Goal: Task Accomplishment & Management: Manage account settings

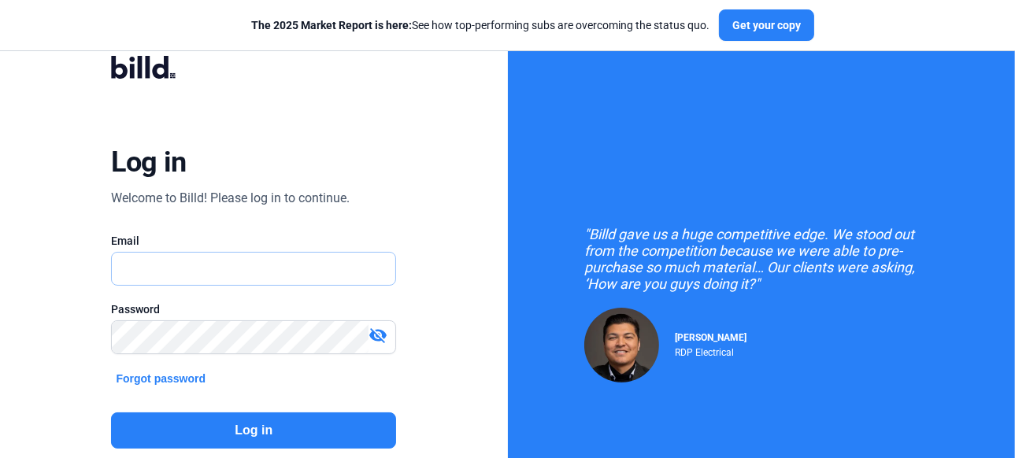
type input "[PERSON_NAME][EMAIL_ADDRESS][DOMAIN_NAME]"
click at [264, 432] on button "Log in" at bounding box center [253, 430] width 285 height 36
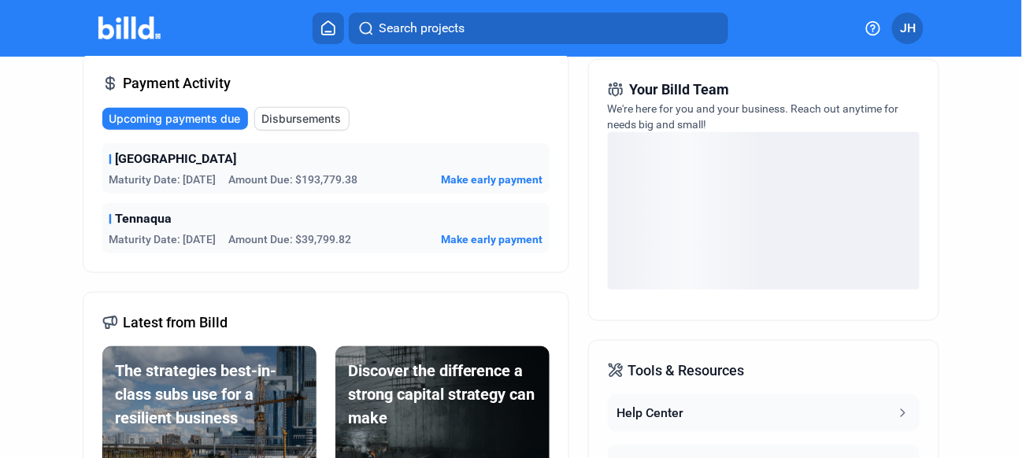
scroll to position [315, 0]
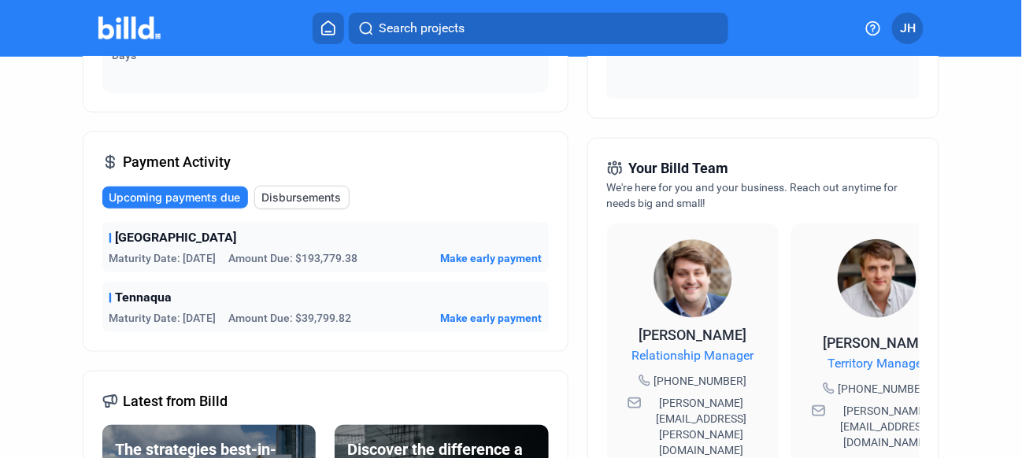
click at [277, 198] on span "Disbursements" at bounding box center [301, 198] width 80 height 16
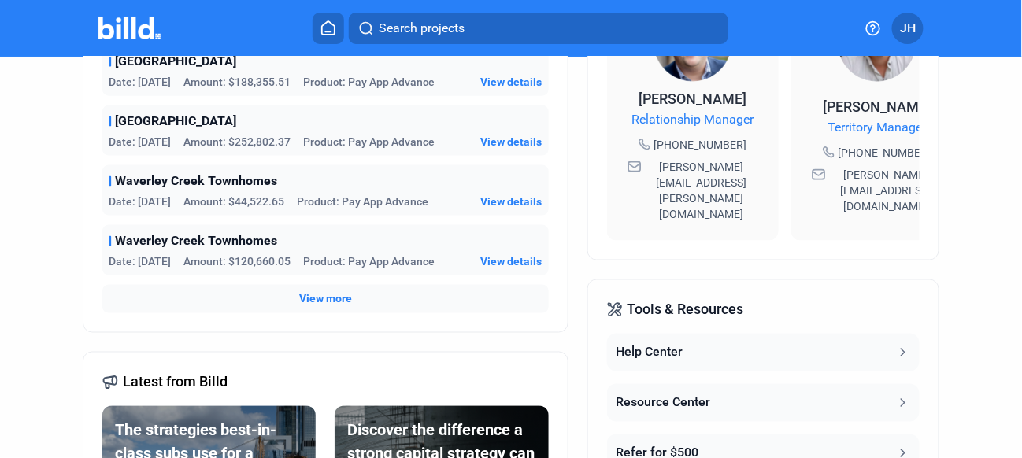
scroll to position [472, 0]
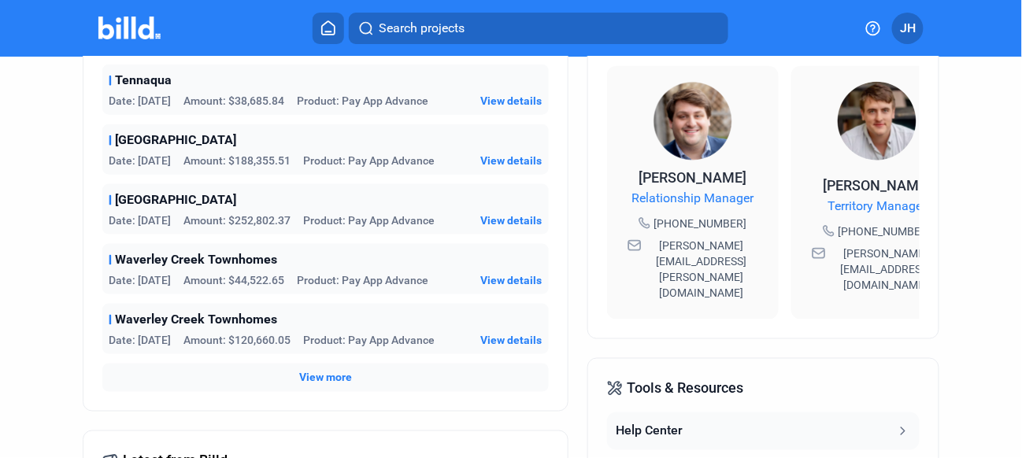
click at [312, 380] on span "View more" at bounding box center [325, 378] width 53 height 16
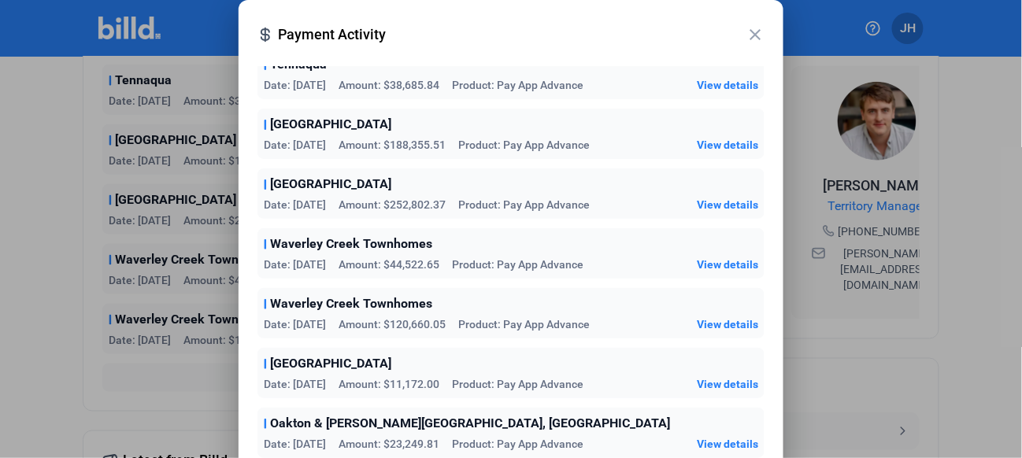
scroll to position [0, 0]
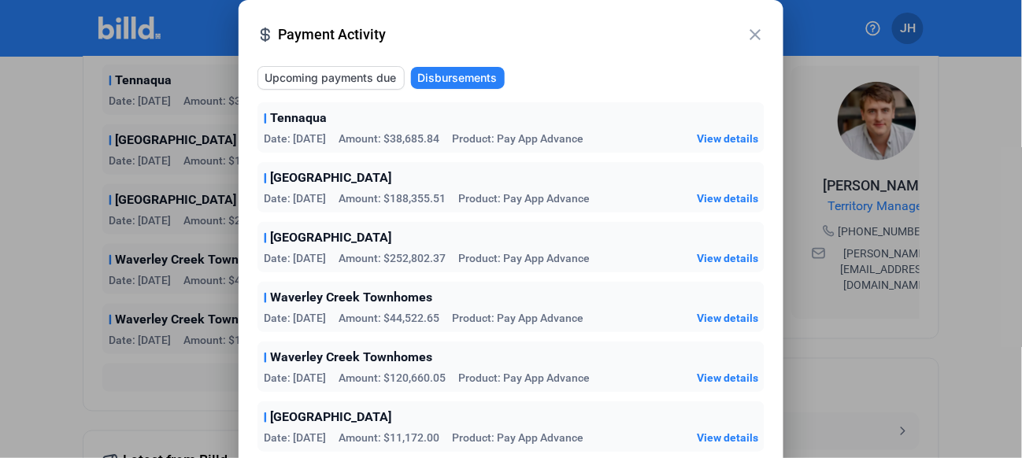
click at [723, 254] on span "View details" at bounding box center [727, 258] width 61 height 16
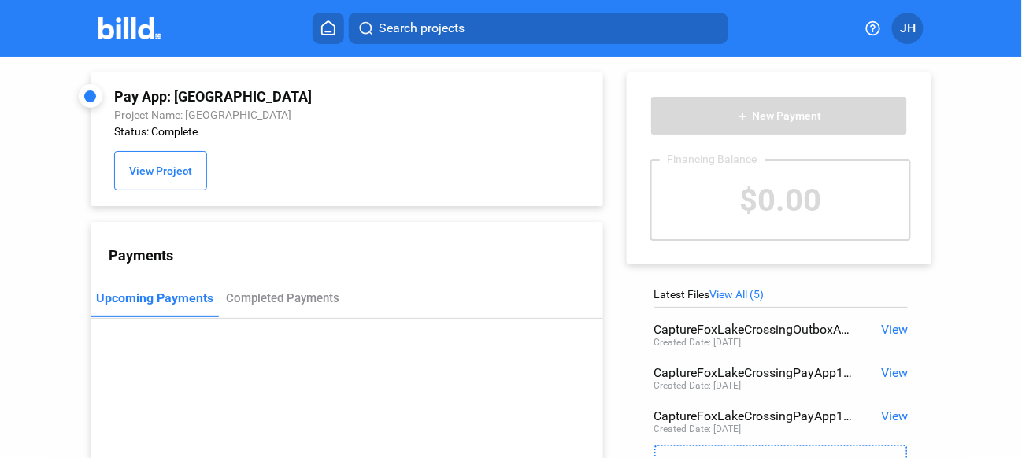
scroll to position [79, 0]
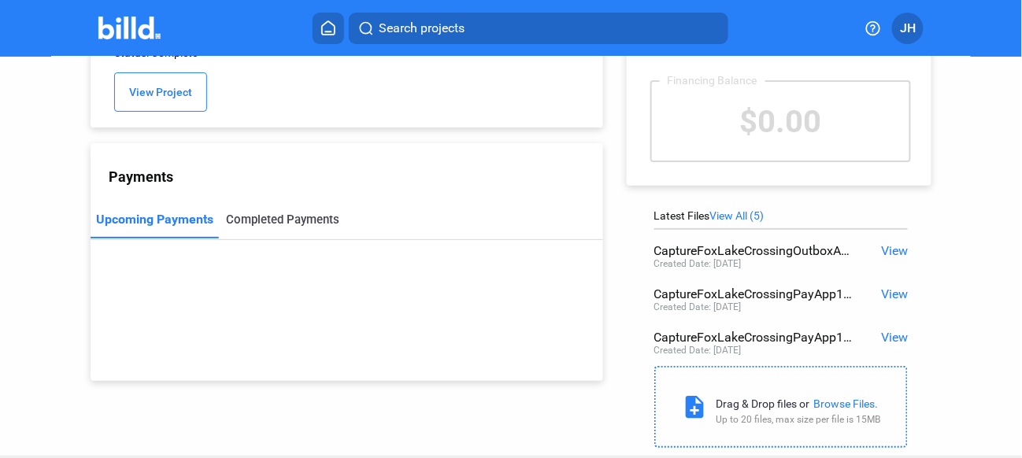
click at [284, 224] on div "Completed Payments" at bounding box center [282, 220] width 113 height 14
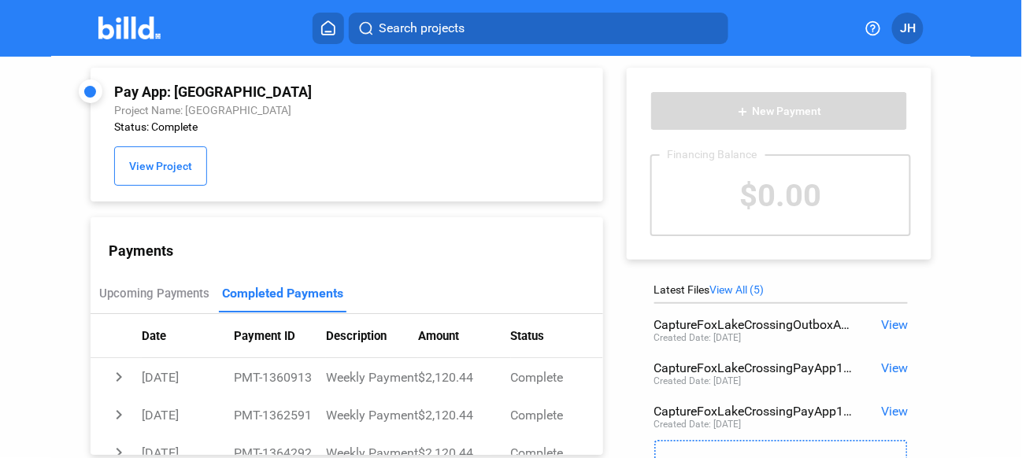
scroll to position [0, 0]
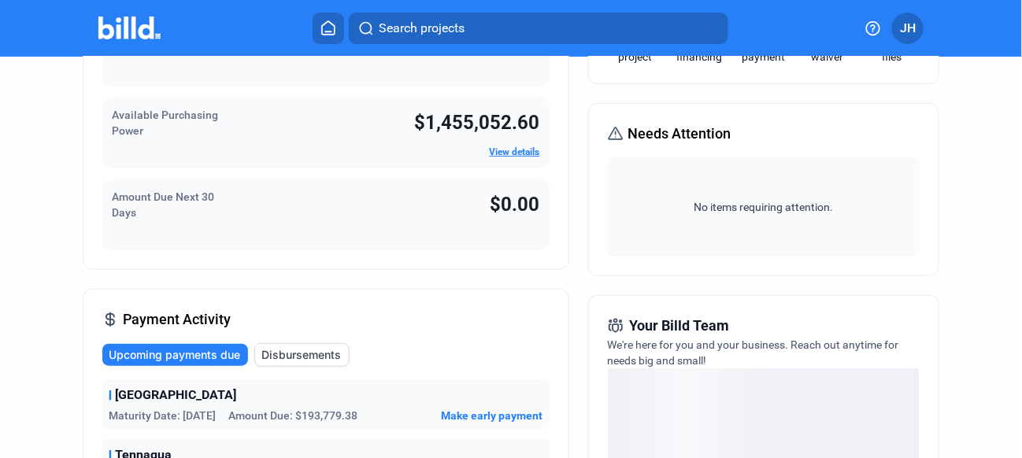
scroll to position [315, 0]
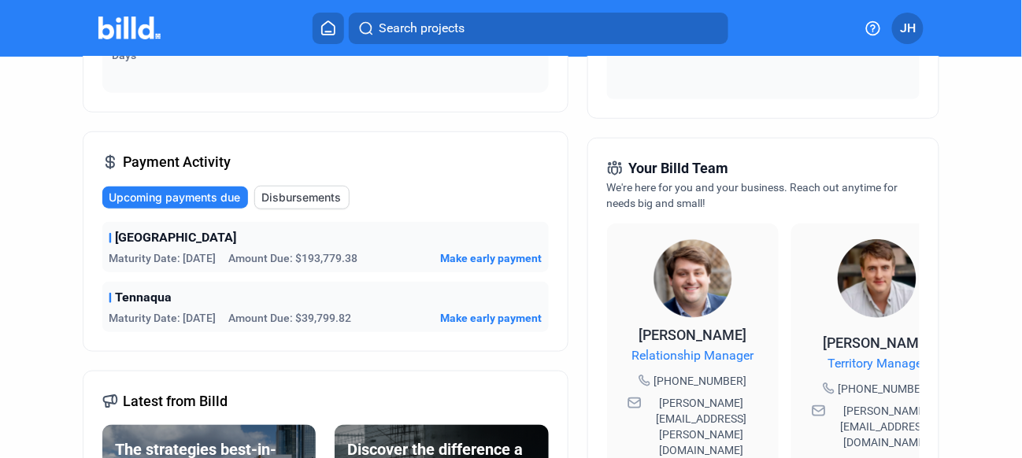
click at [309, 202] on span "Disbursements" at bounding box center [301, 198] width 80 height 16
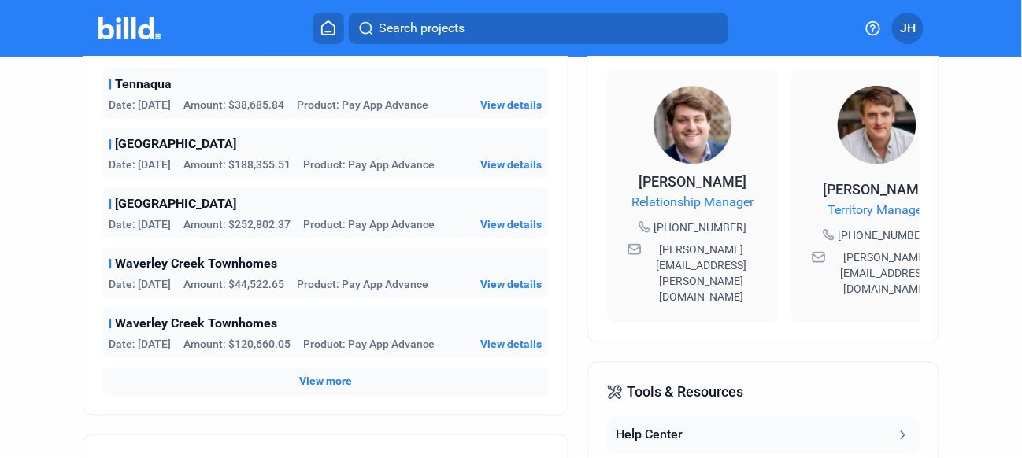
scroll to position [472, 0]
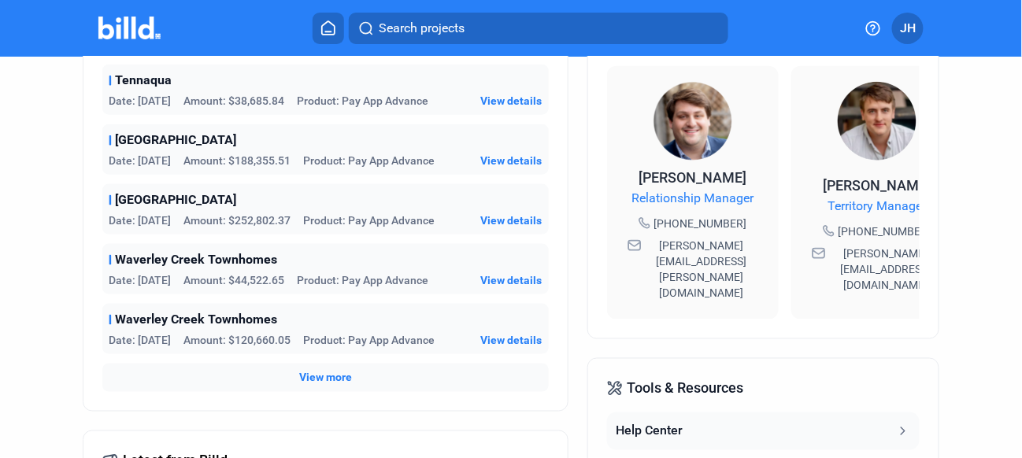
click at [511, 158] on span "View details" at bounding box center [511, 161] width 61 height 16
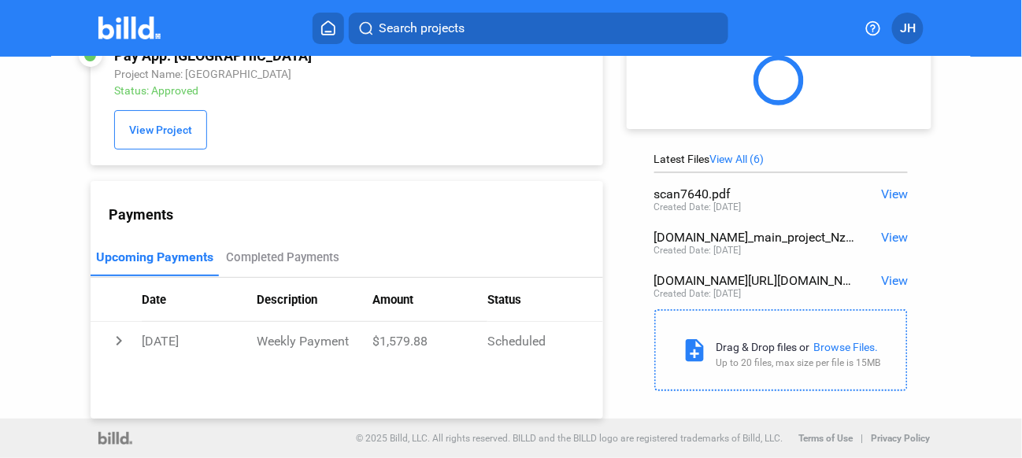
scroll to position [113, 0]
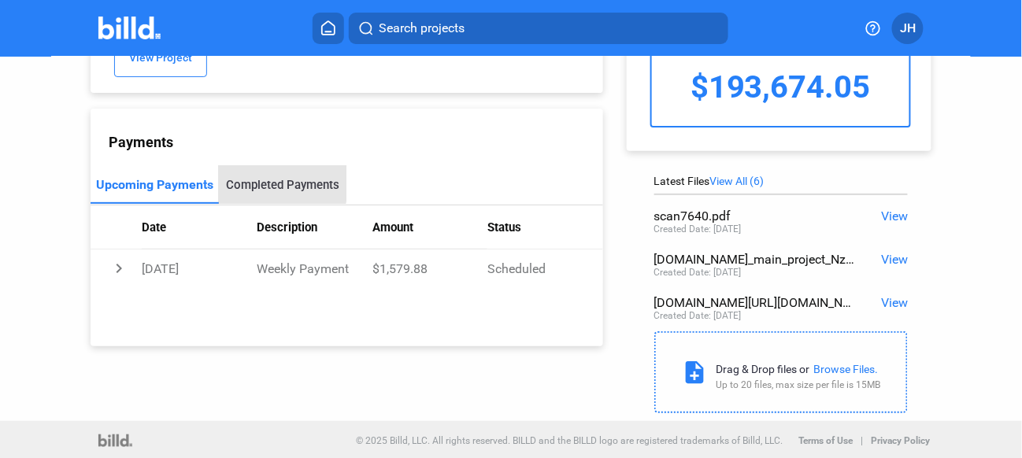
click at [269, 185] on div "Completed Payments" at bounding box center [282, 185] width 113 height 14
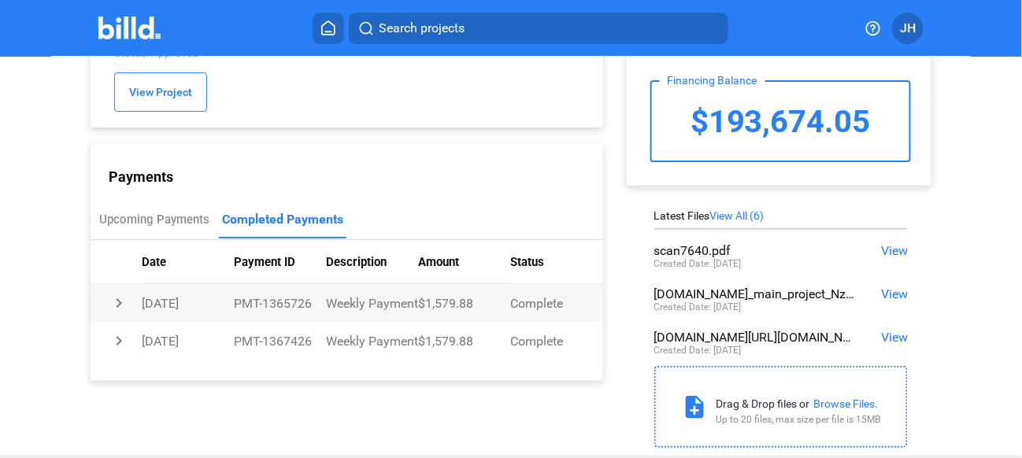
scroll to position [0, 0]
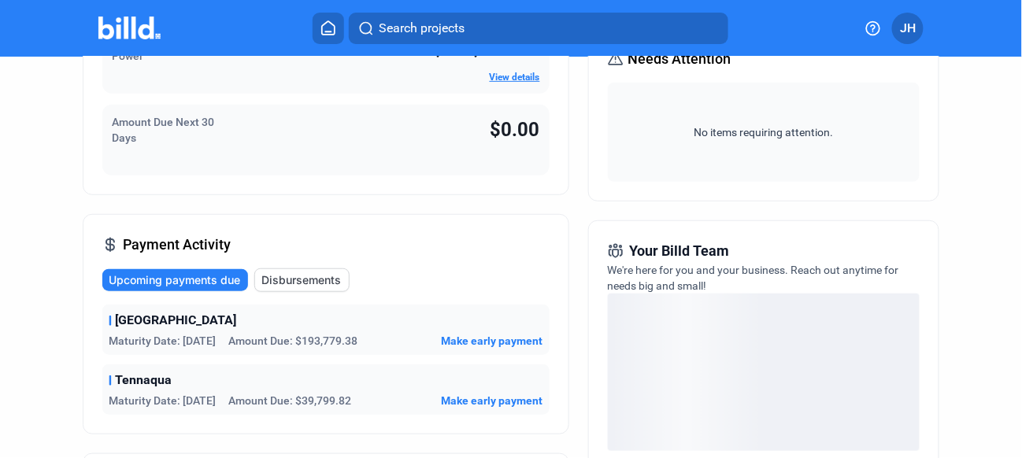
scroll to position [236, 0]
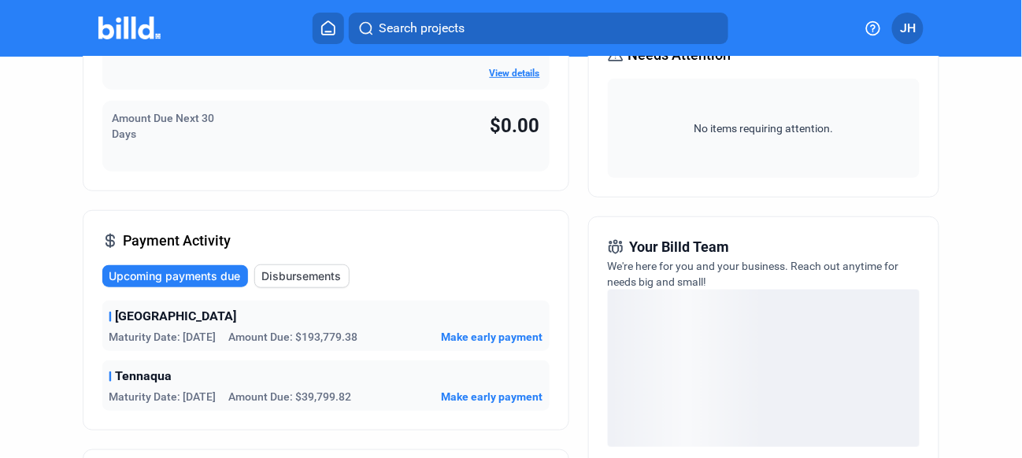
click at [311, 276] on span "Disbursements" at bounding box center [301, 276] width 80 height 16
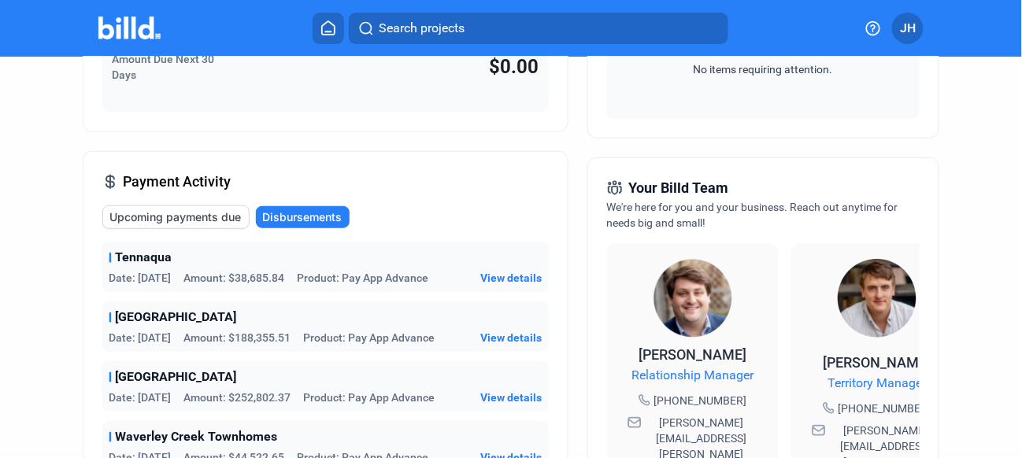
scroll to position [394, 0]
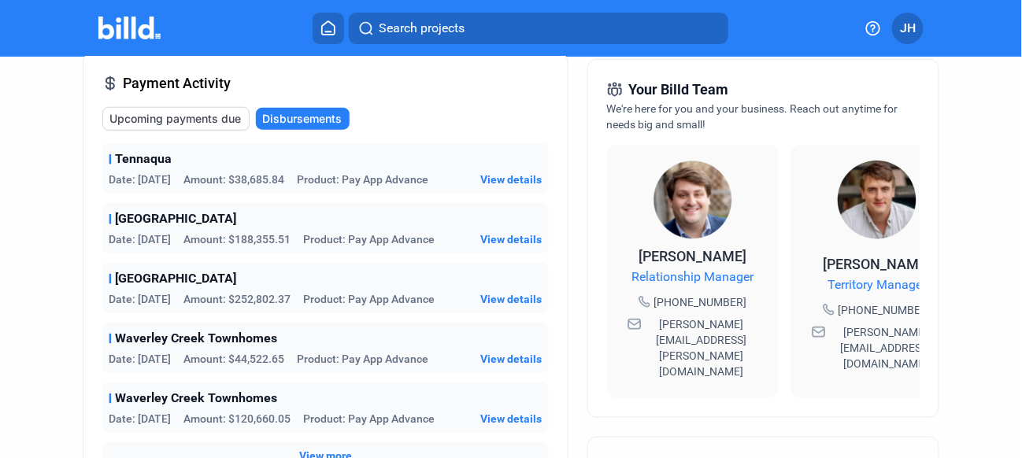
click at [512, 296] on span "View details" at bounding box center [511, 299] width 61 height 16
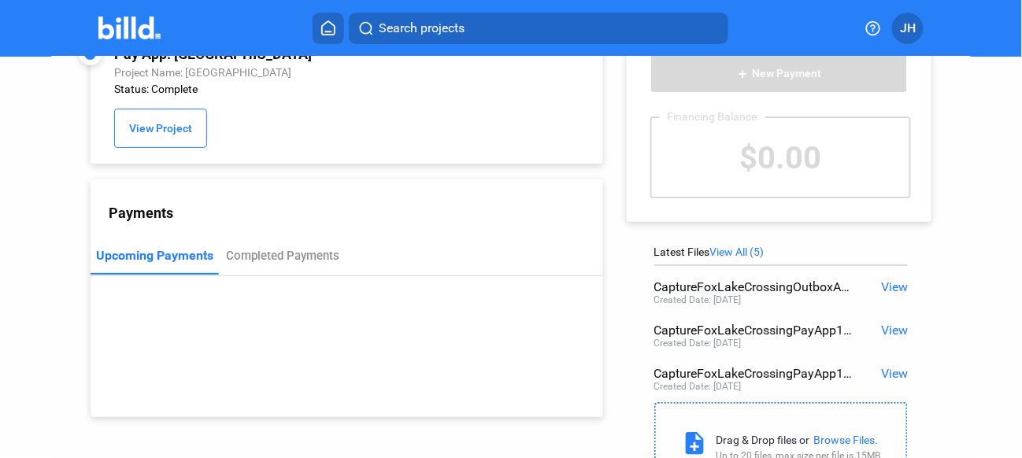
scroll to position [113, 0]
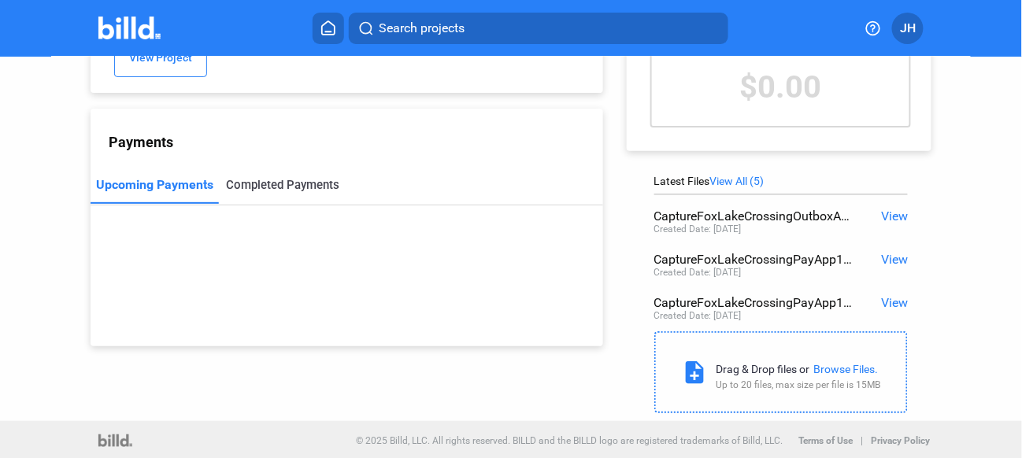
click at [256, 187] on div "Completed Payments" at bounding box center [282, 185] width 113 height 14
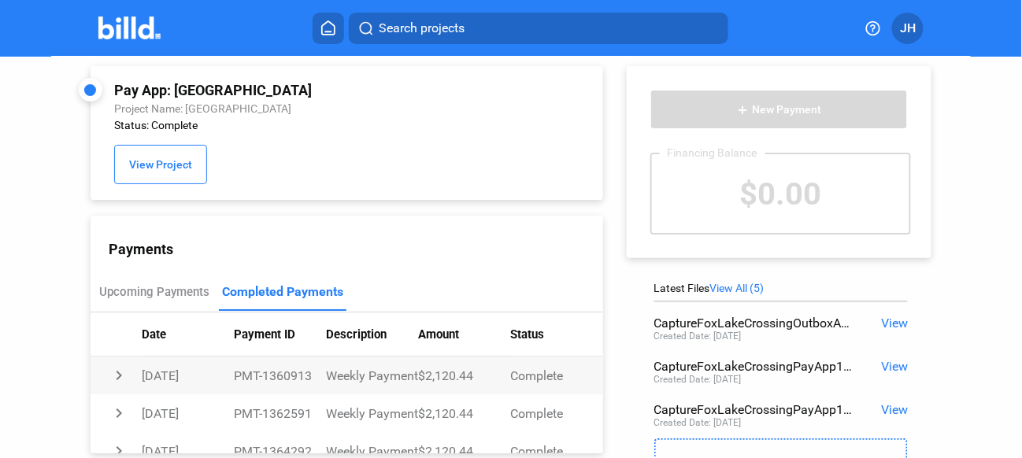
scroll to position [0, 0]
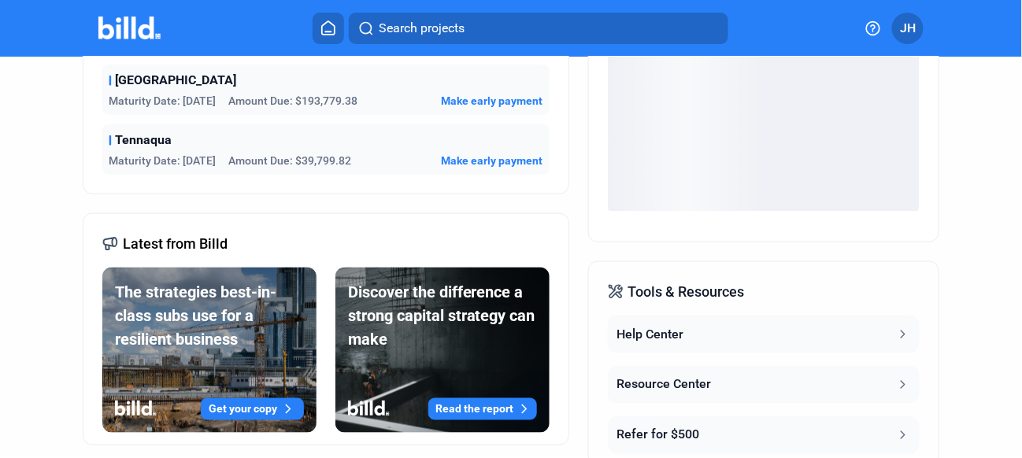
scroll to position [394, 0]
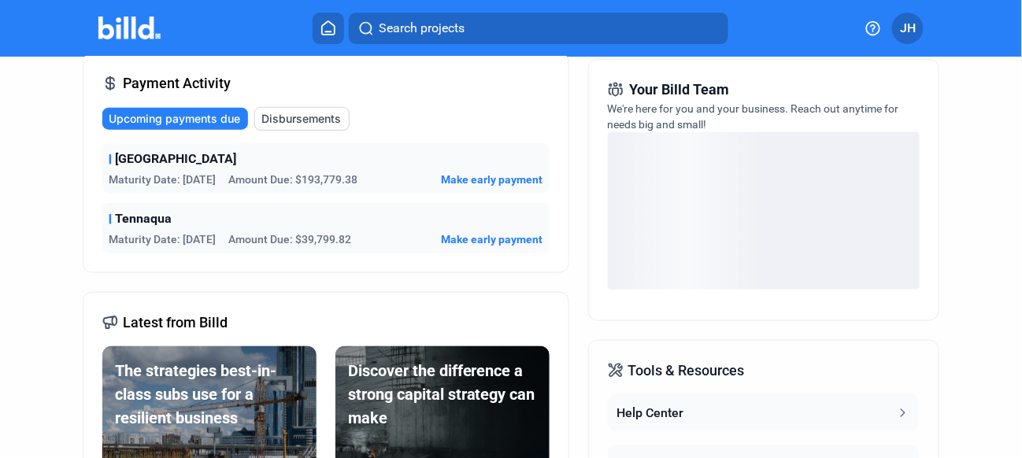
click at [286, 119] on span "Disbursements" at bounding box center [301, 119] width 80 height 16
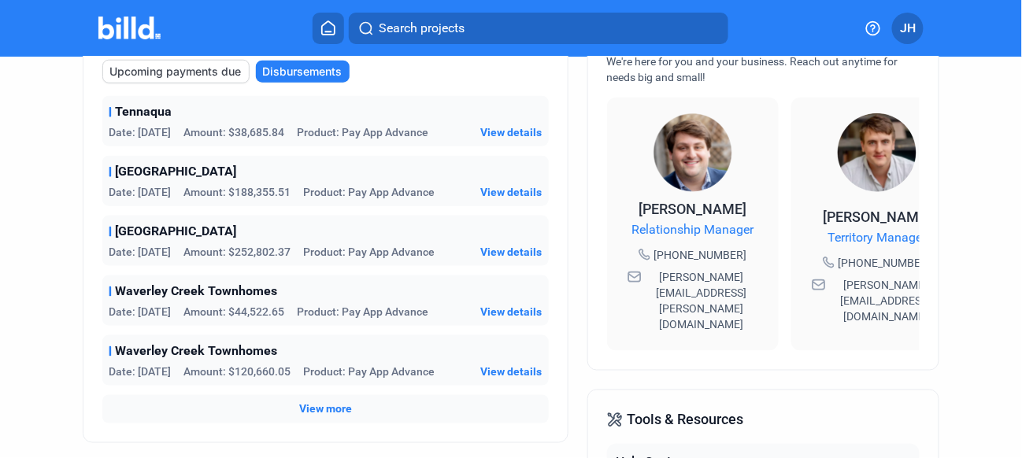
scroll to position [472, 0]
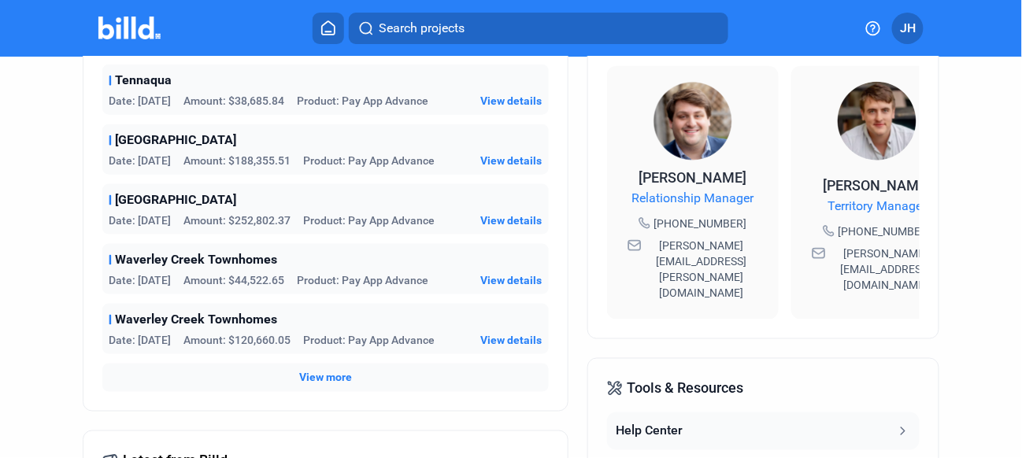
click at [510, 274] on span "View details" at bounding box center [511, 280] width 61 height 16
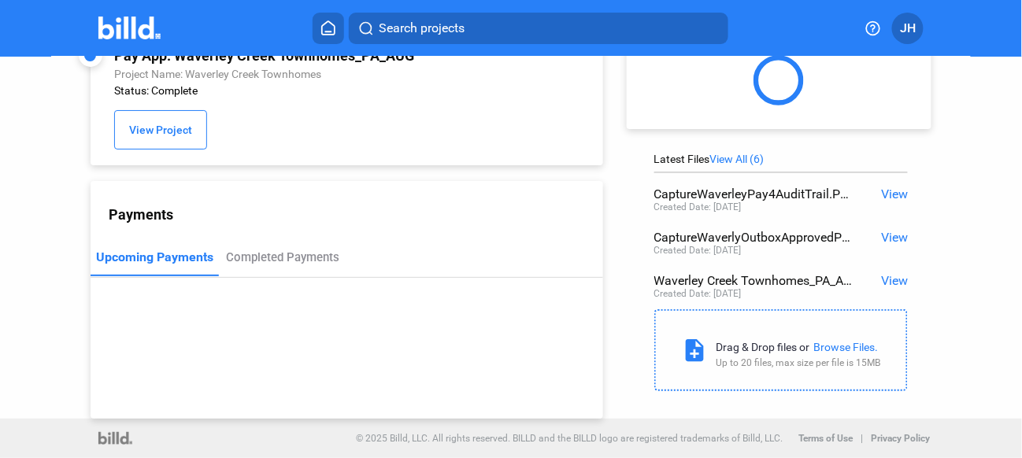
scroll to position [113, 0]
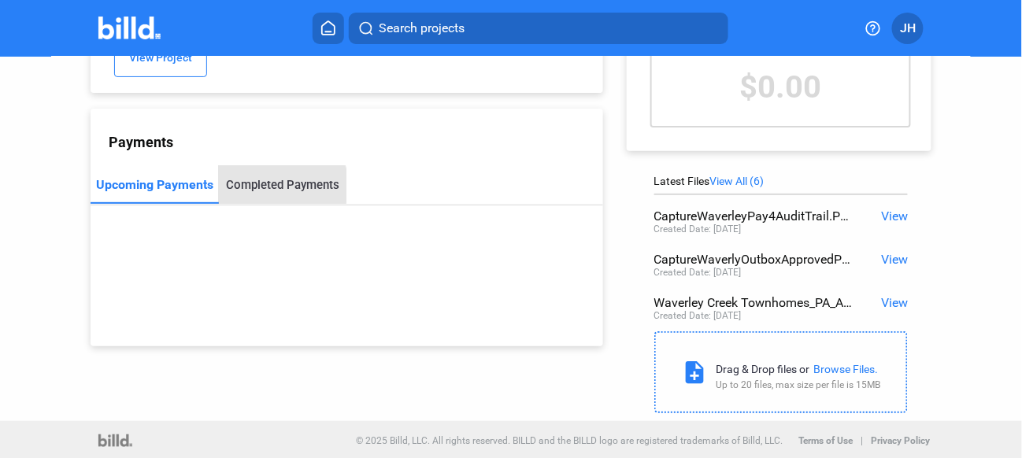
click at [278, 188] on div "Completed Payments" at bounding box center [282, 185] width 113 height 14
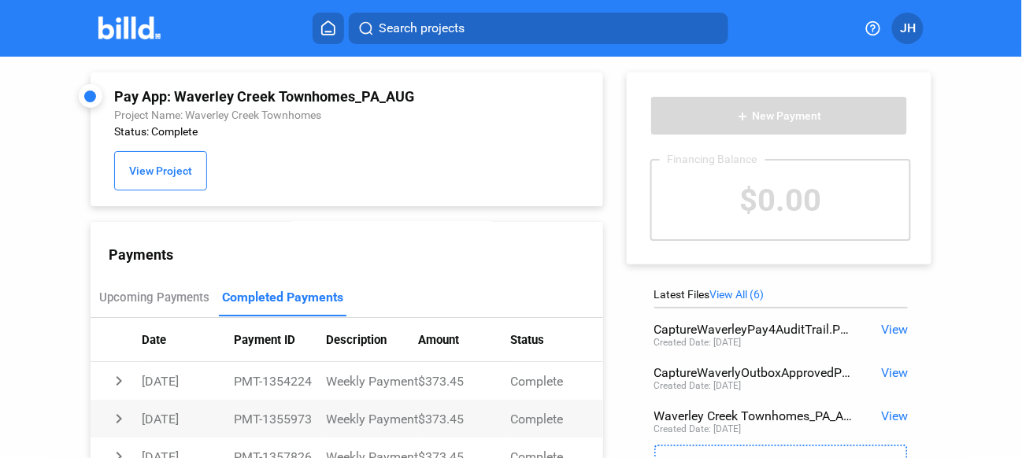
scroll to position [0, 0]
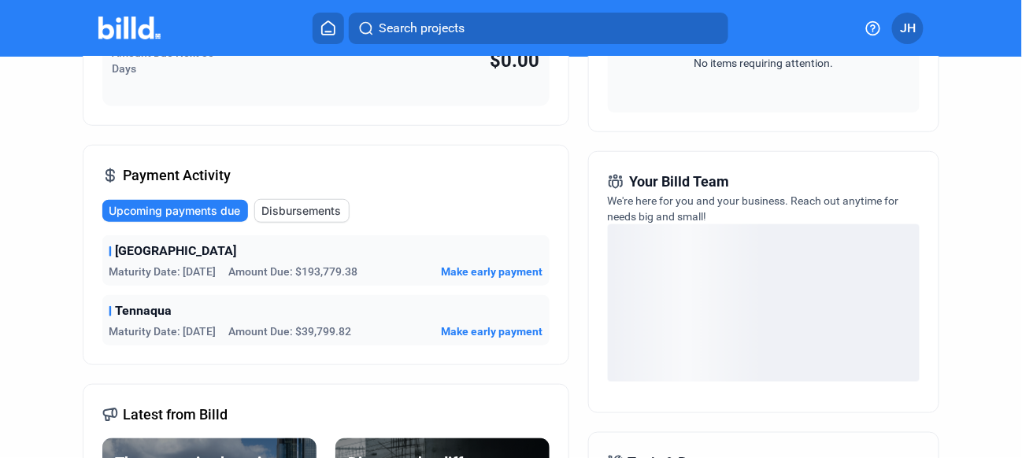
scroll to position [315, 0]
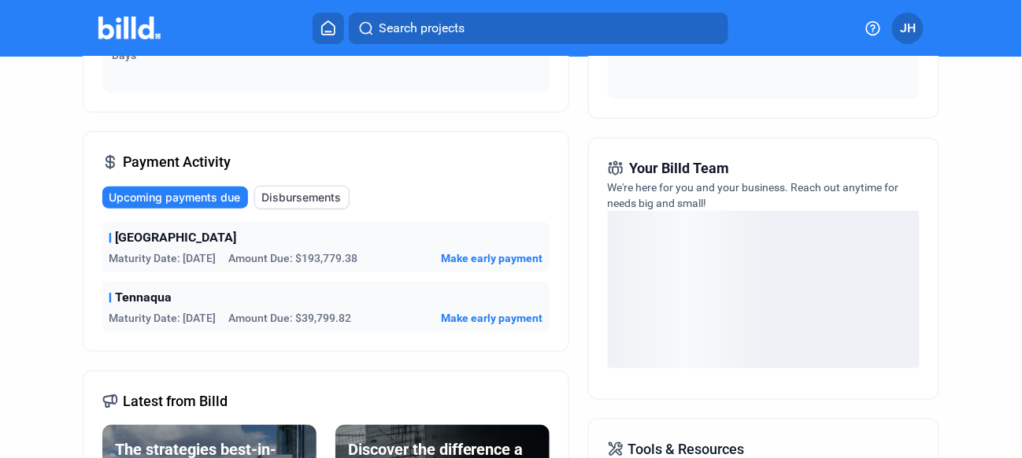
click at [302, 196] on span "Disbursements" at bounding box center [301, 198] width 80 height 16
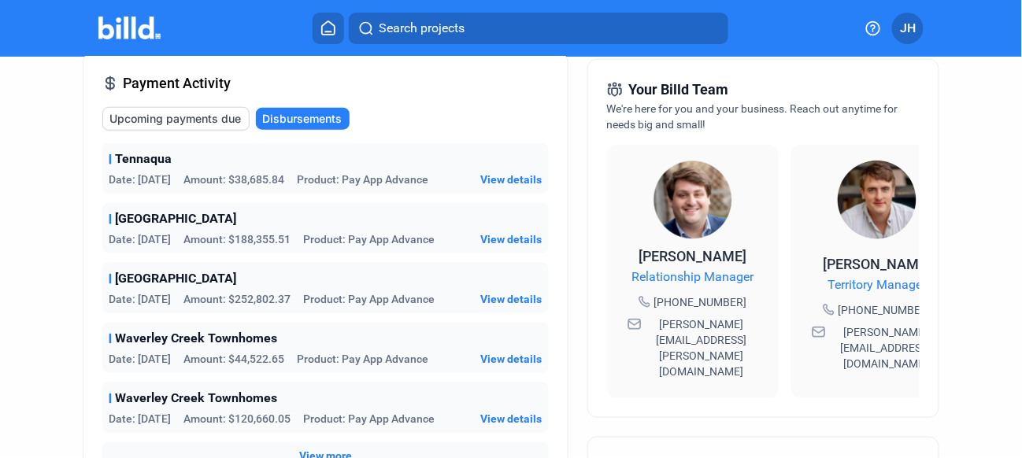
scroll to position [472, 0]
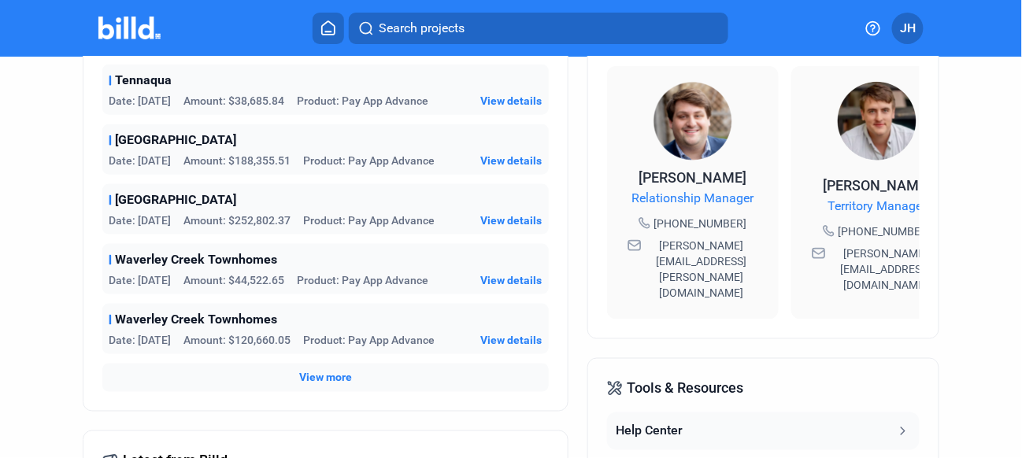
click at [501, 334] on span "View details" at bounding box center [511, 340] width 61 height 16
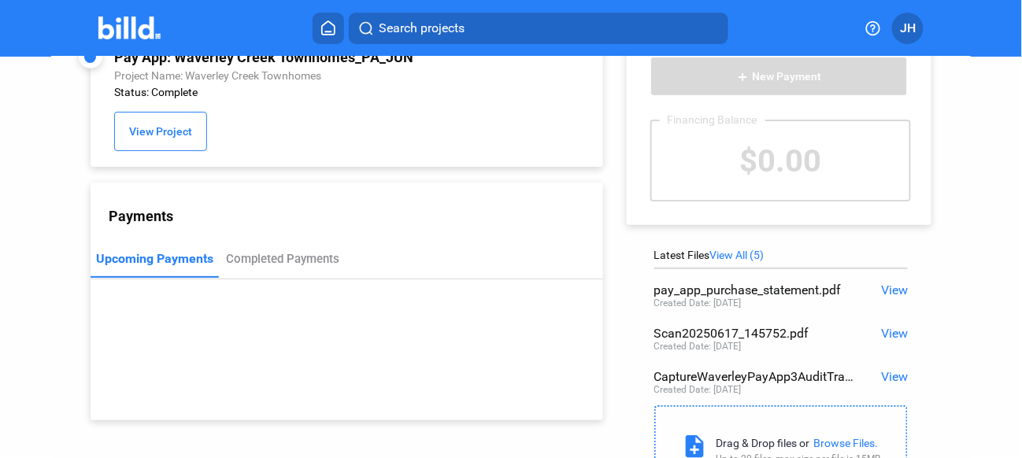
scroll to position [79, 0]
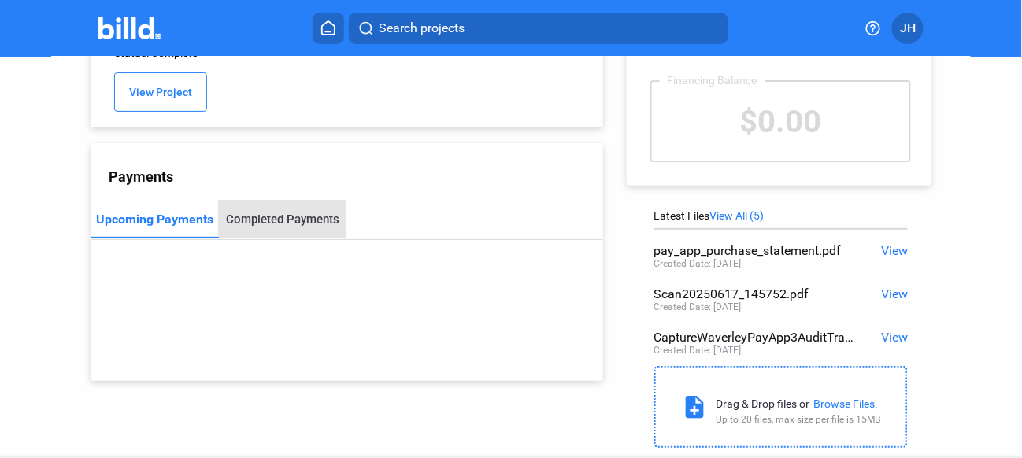
click at [282, 217] on div "Completed Payments" at bounding box center [282, 220] width 113 height 14
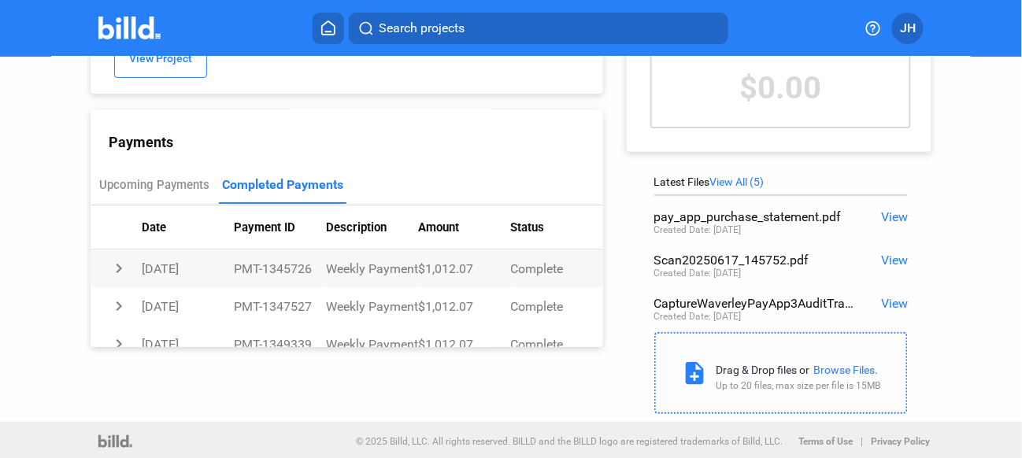
scroll to position [0, 0]
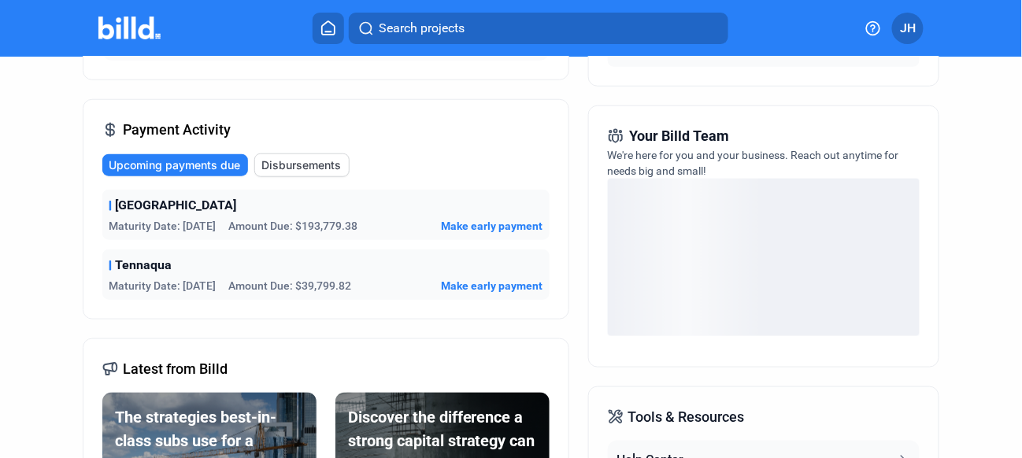
scroll to position [349, 0]
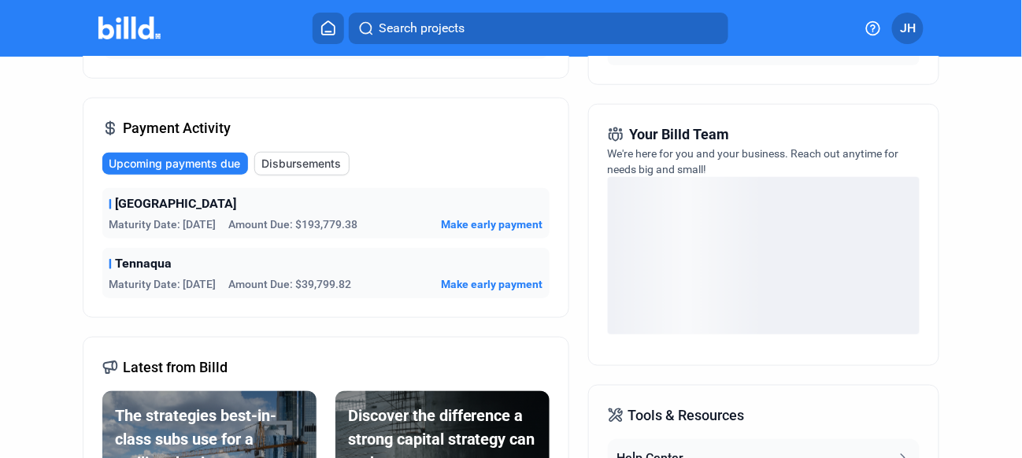
click at [298, 156] on span "Disbursements" at bounding box center [301, 164] width 80 height 16
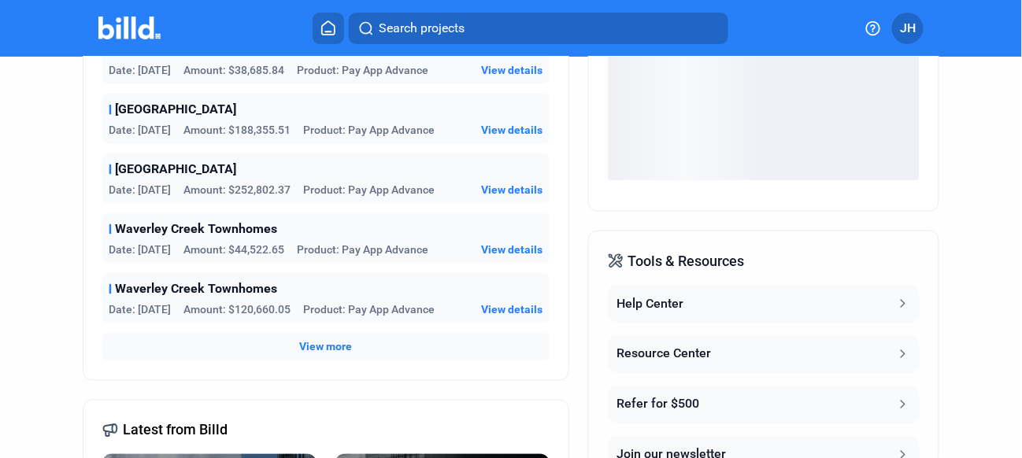
scroll to position [506, 0]
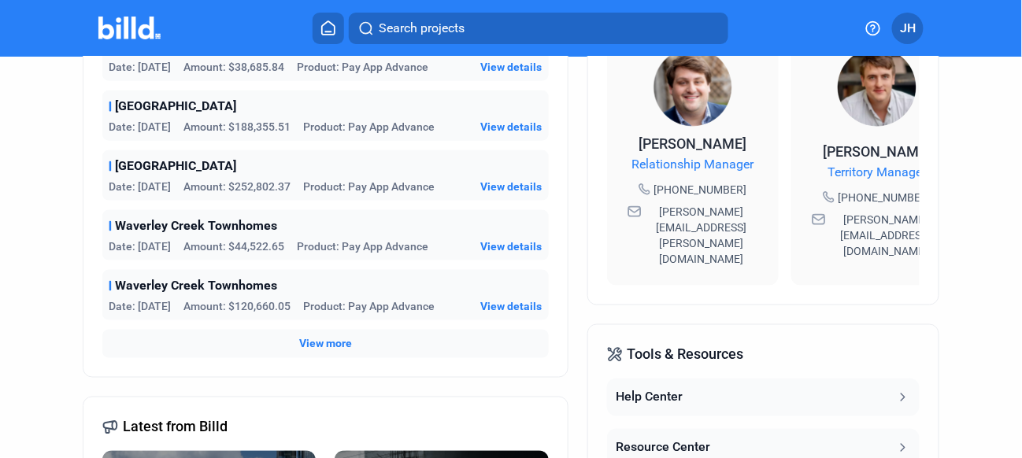
click at [335, 338] on span "View more" at bounding box center [325, 344] width 53 height 16
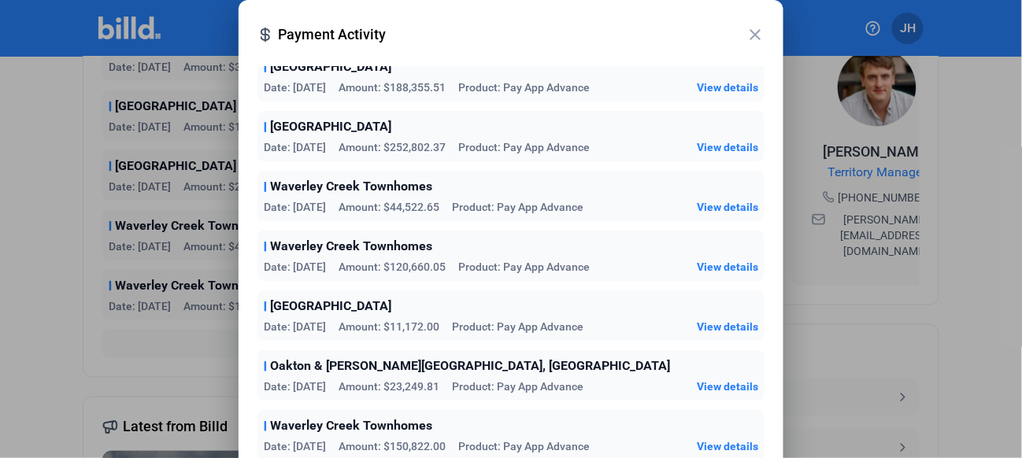
scroll to position [126, 0]
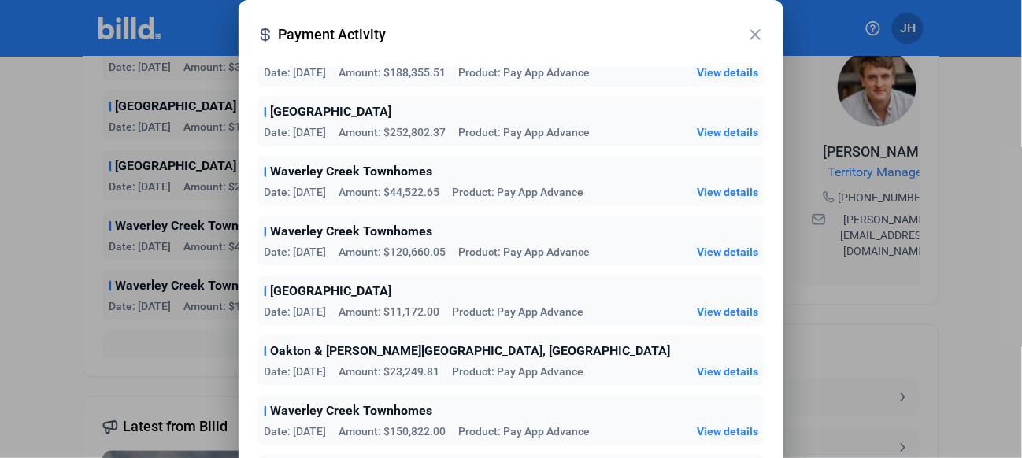
click at [708, 306] on span "View details" at bounding box center [727, 312] width 61 height 16
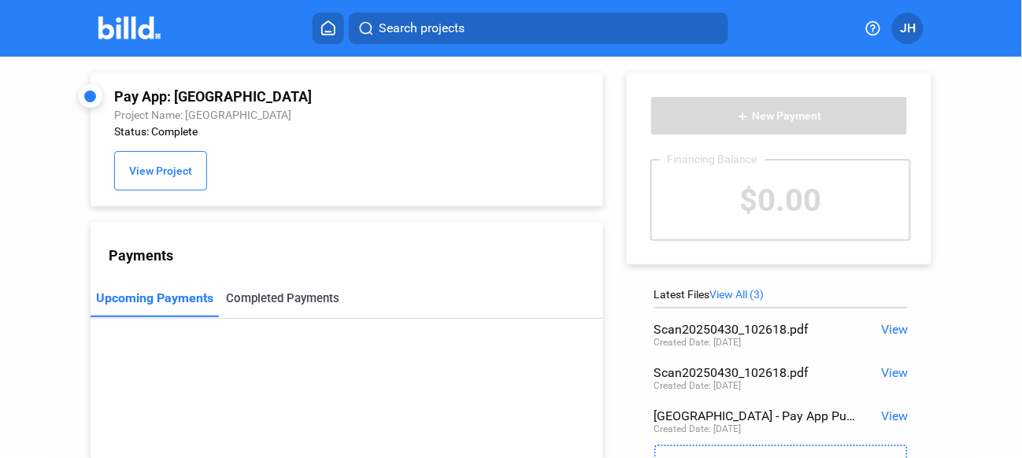
click at [292, 297] on div "Completed Payments" at bounding box center [282, 298] width 113 height 14
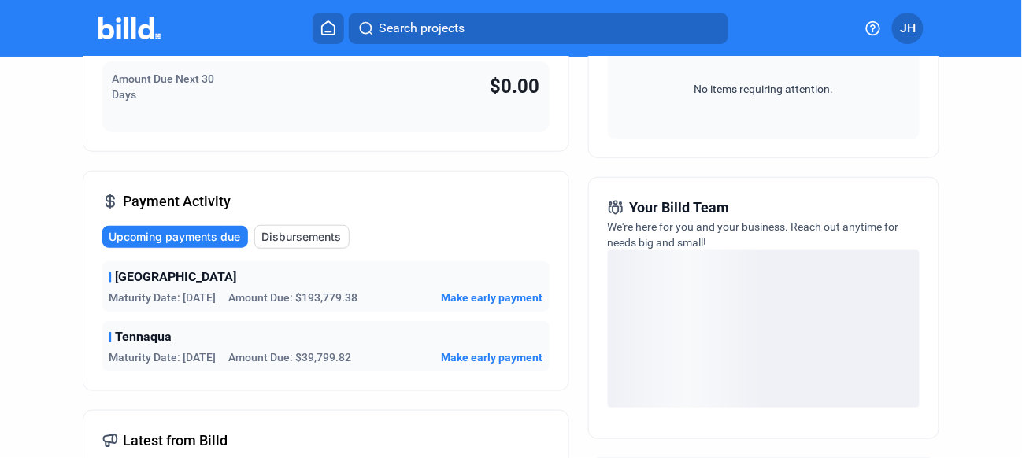
scroll to position [315, 0]
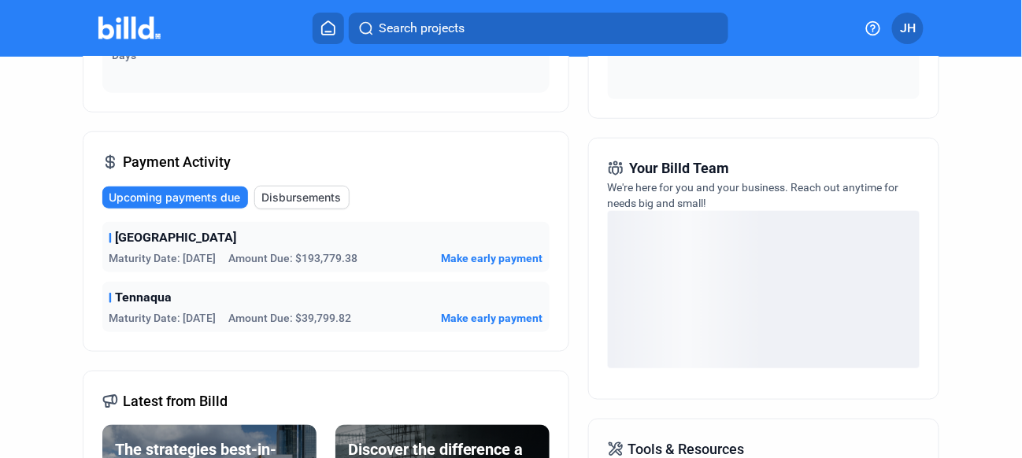
click at [296, 193] on span "Disbursements" at bounding box center [301, 198] width 80 height 16
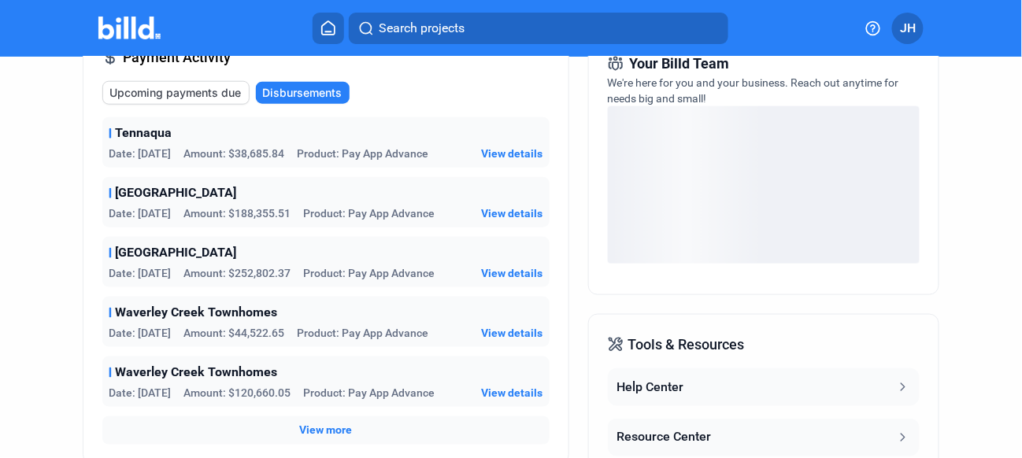
scroll to position [551, 0]
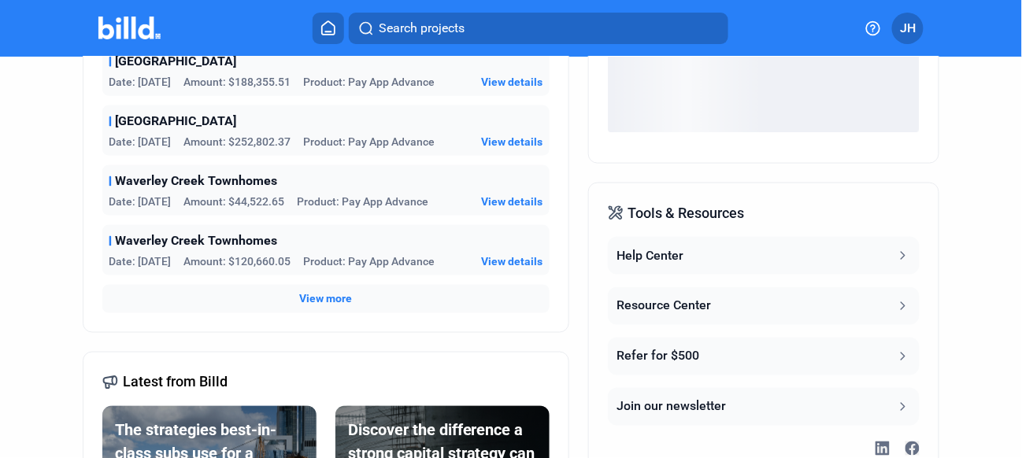
click at [338, 297] on span "View more" at bounding box center [325, 299] width 53 height 16
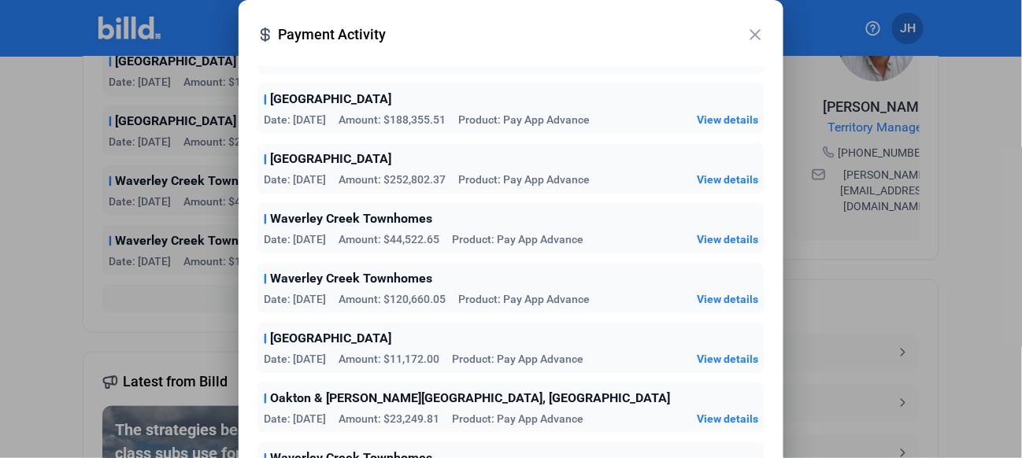
scroll to position [126, 0]
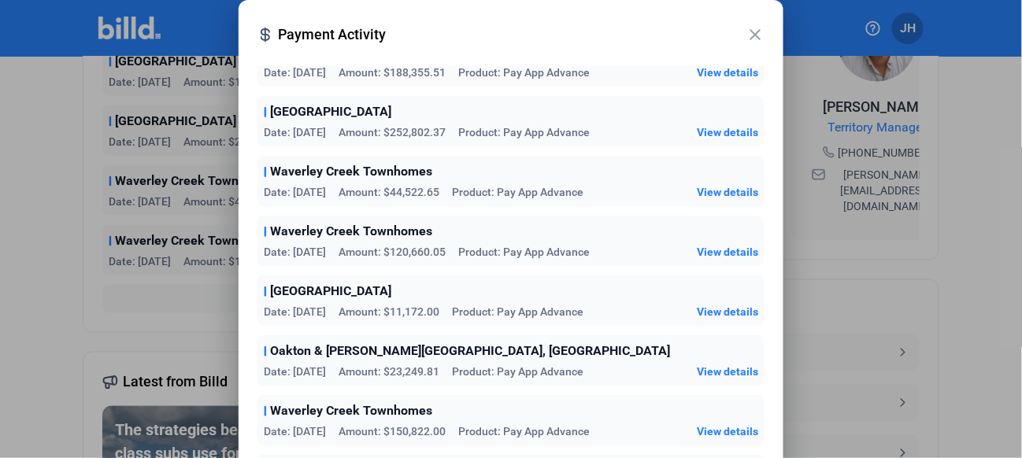
click at [708, 367] on span "View details" at bounding box center [727, 372] width 61 height 16
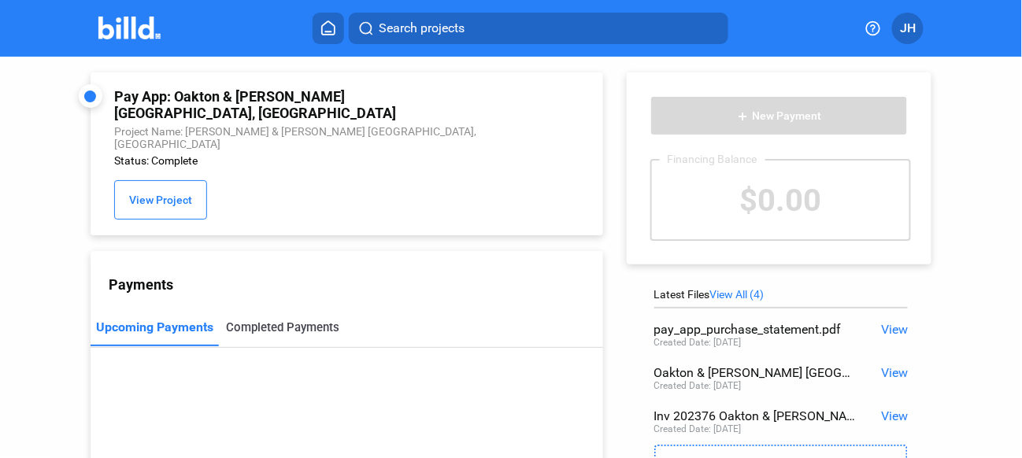
click at [266, 320] on div "Completed Payments" at bounding box center [282, 327] width 113 height 14
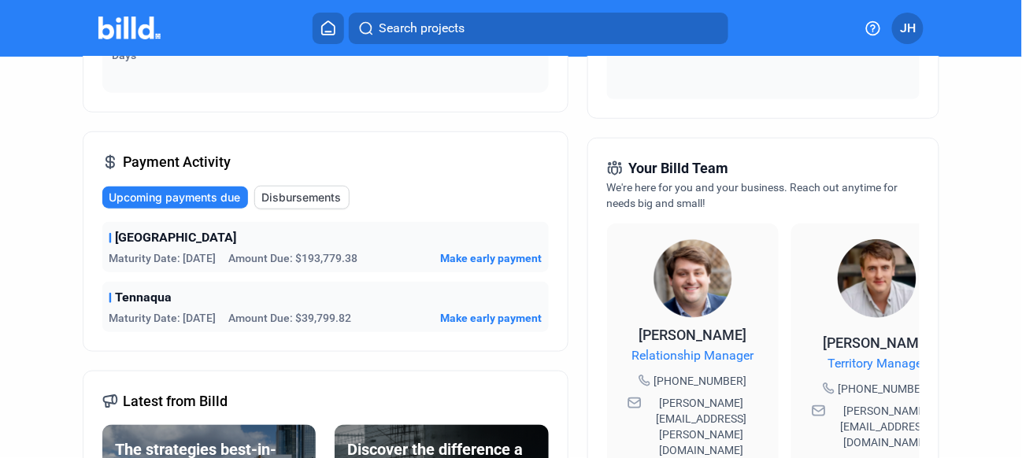
scroll to position [394, 0]
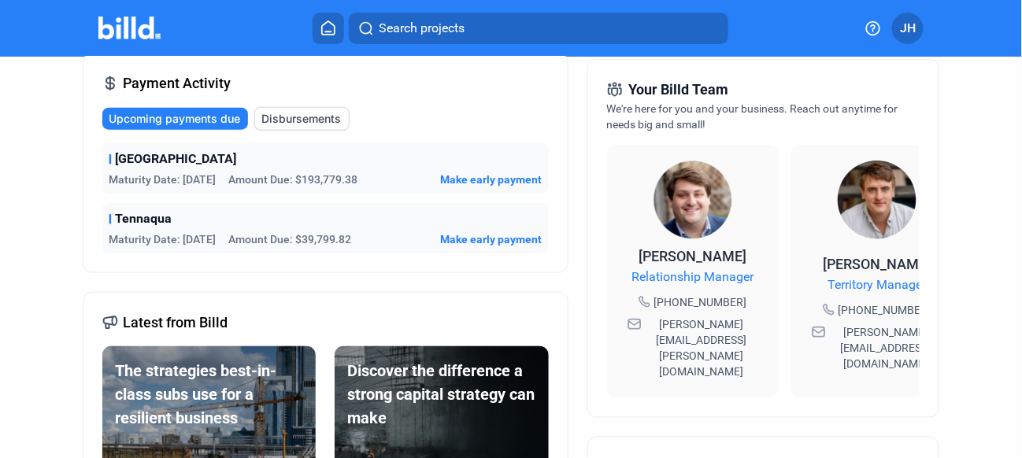
click at [288, 113] on span "Disbursements" at bounding box center [301, 119] width 80 height 16
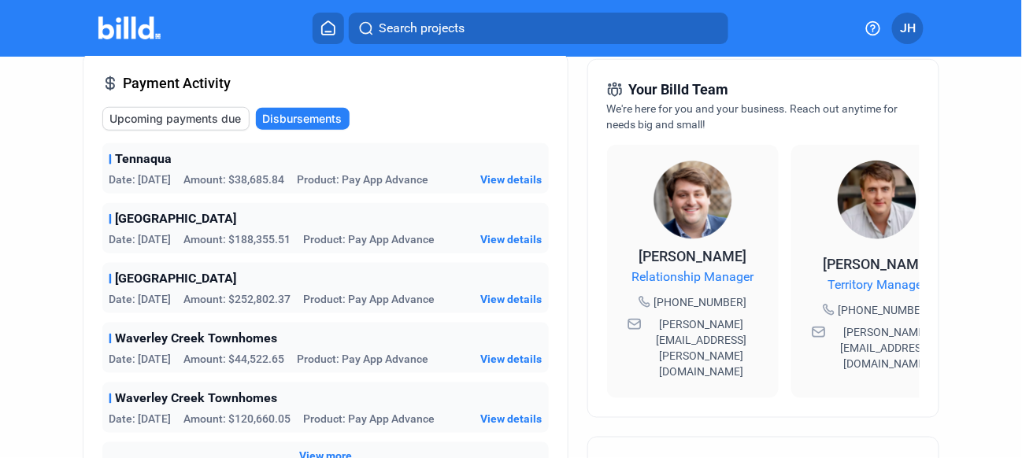
scroll to position [708, 0]
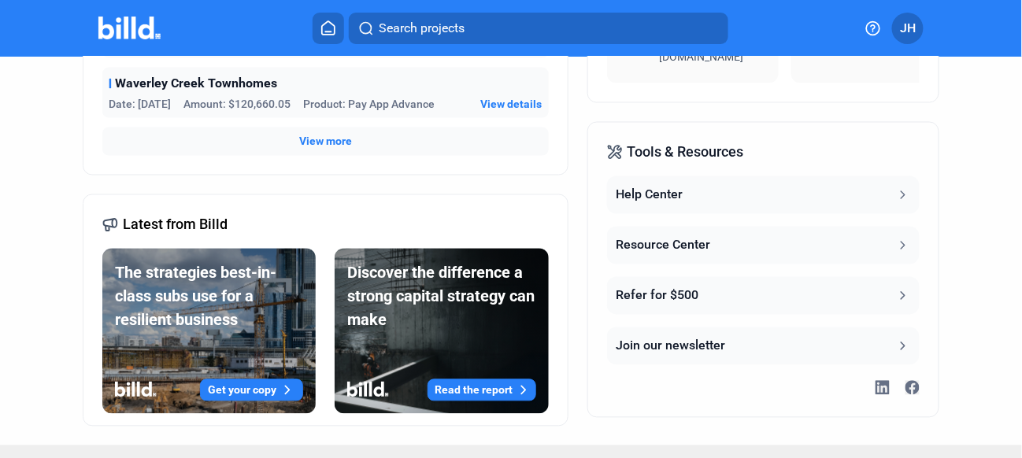
click at [329, 141] on span "View more" at bounding box center [325, 142] width 53 height 16
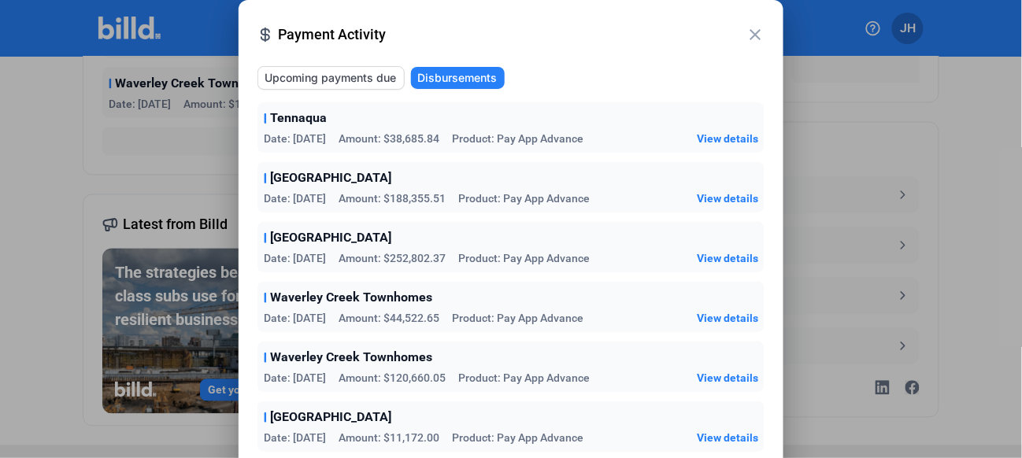
scroll to position [126, 0]
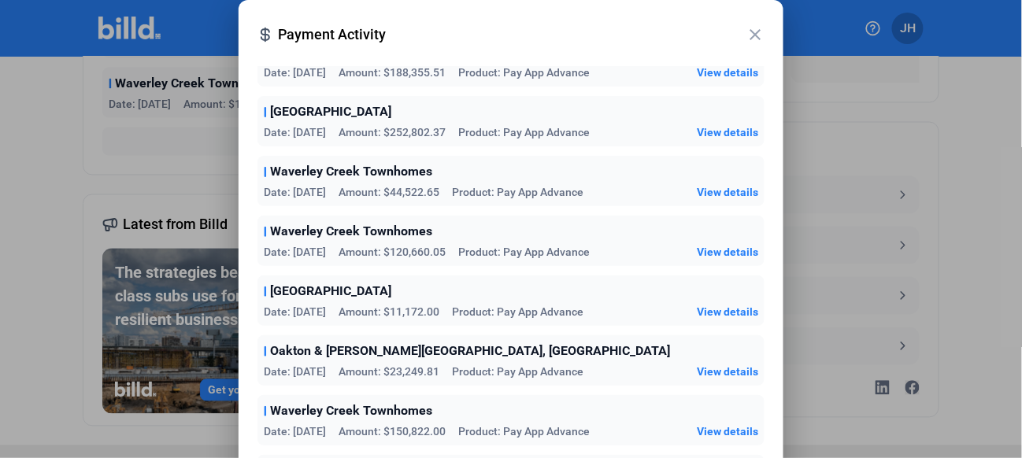
click at [710, 429] on span "View details" at bounding box center [727, 432] width 61 height 16
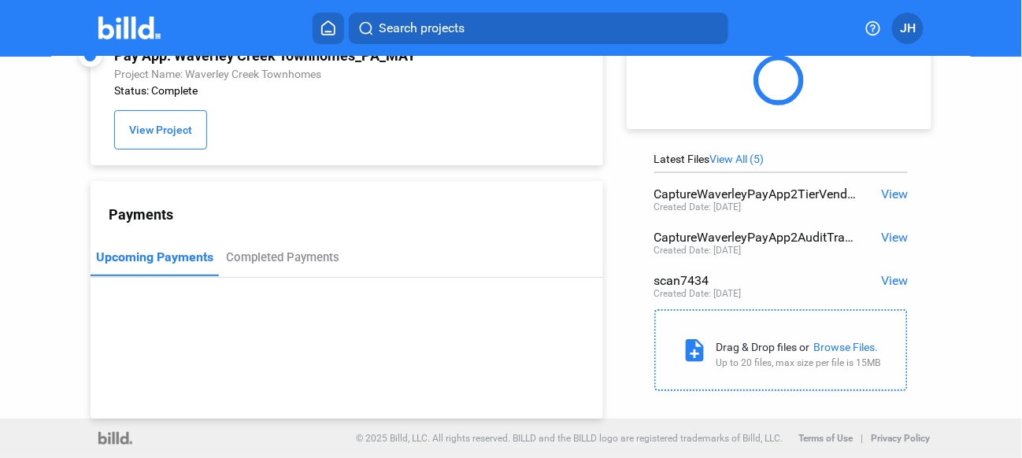
scroll to position [113, 0]
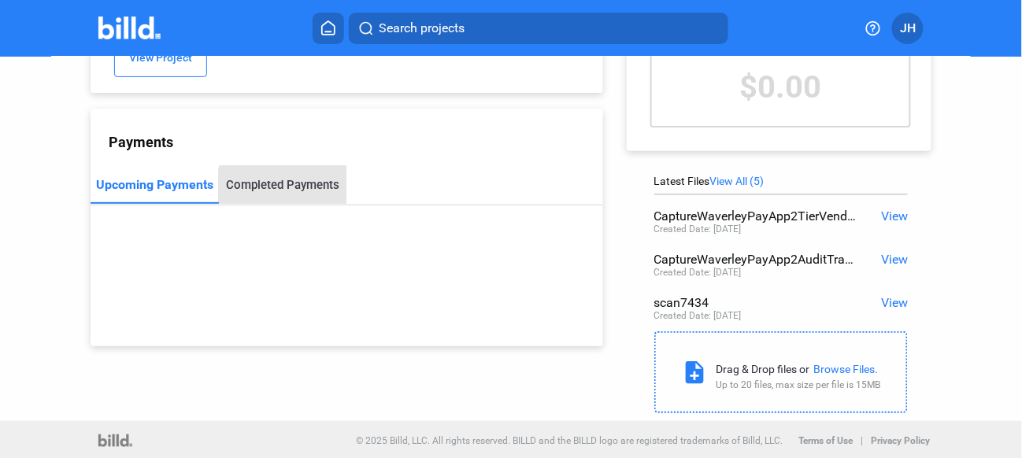
click at [283, 189] on div "Completed Payments" at bounding box center [282, 185] width 113 height 14
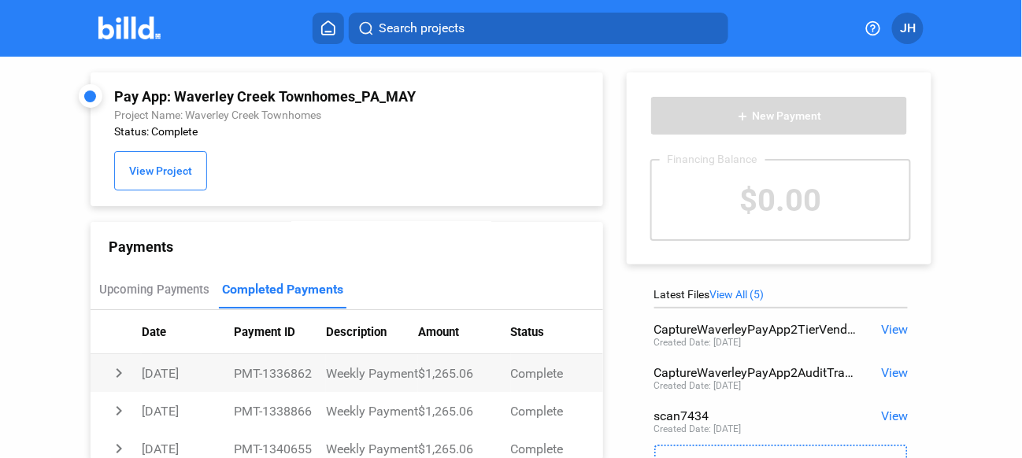
scroll to position [0, 0]
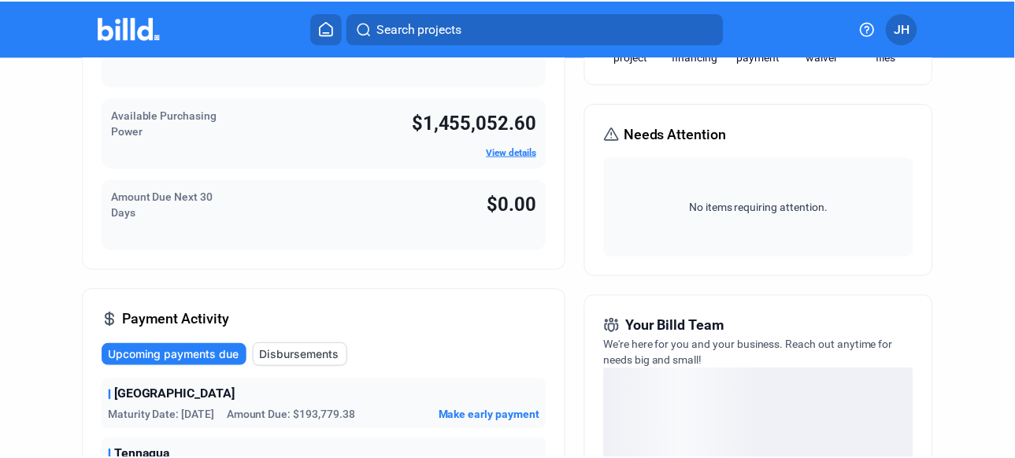
scroll to position [236, 0]
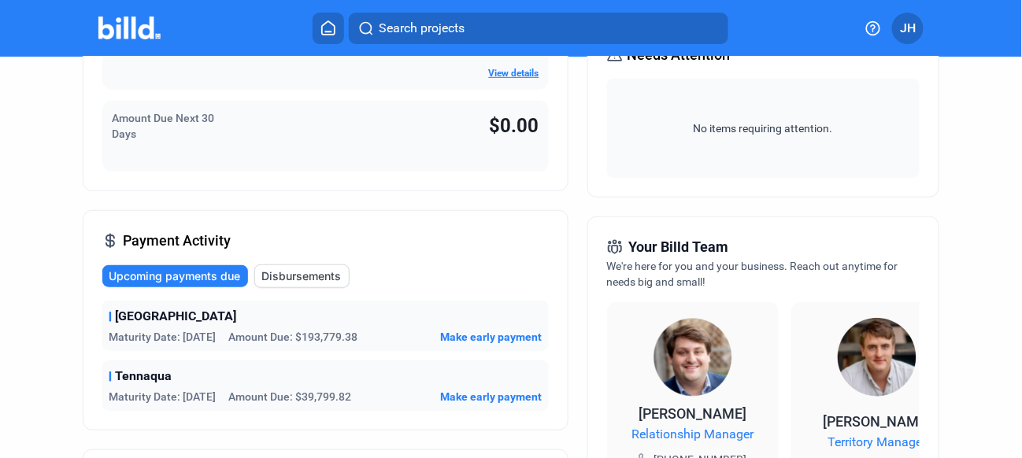
click at [910, 33] on span "JH" at bounding box center [908, 28] width 16 height 19
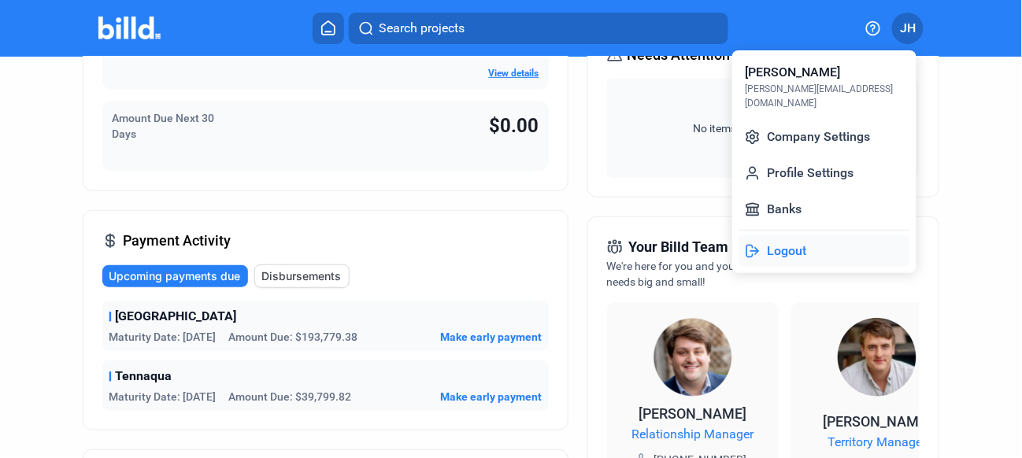
click at [793, 239] on button "Logout" at bounding box center [824, 250] width 172 height 31
